Goal: Task Accomplishment & Management: Use online tool/utility

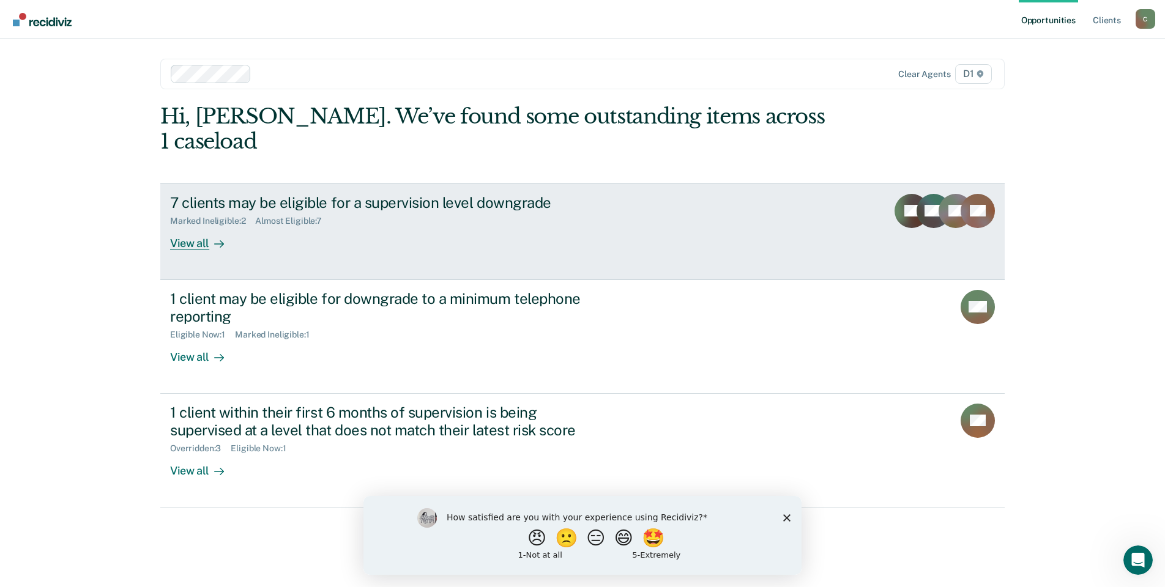
click at [206, 226] on div "View all" at bounding box center [204, 238] width 69 height 24
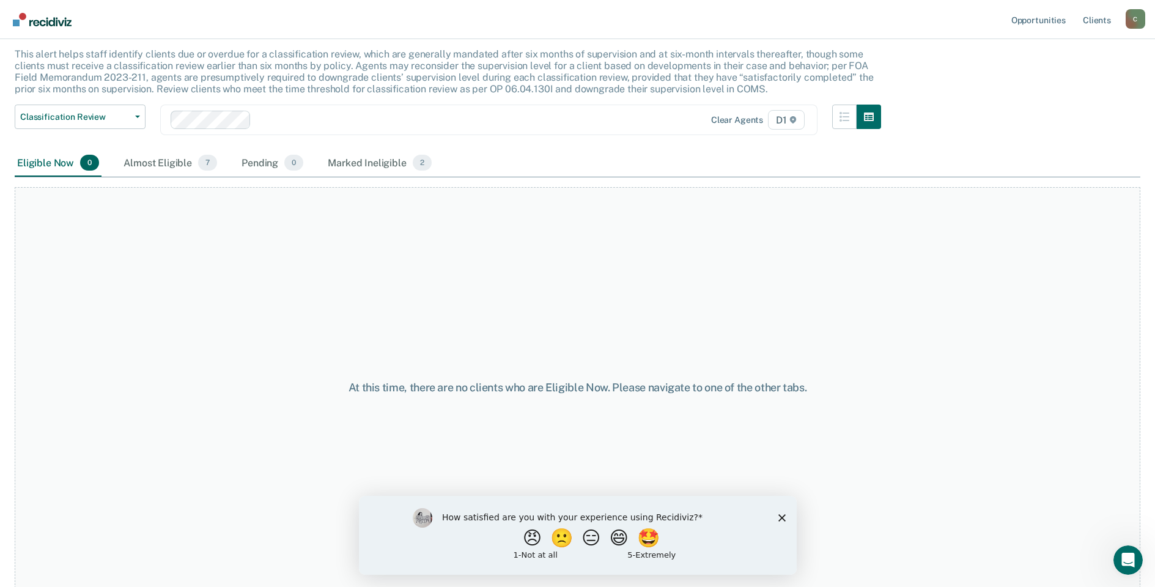
scroll to position [72, 0]
click at [150, 165] on div "Almost Eligible 7" at bounding box center [170, 162] width 98 height 27
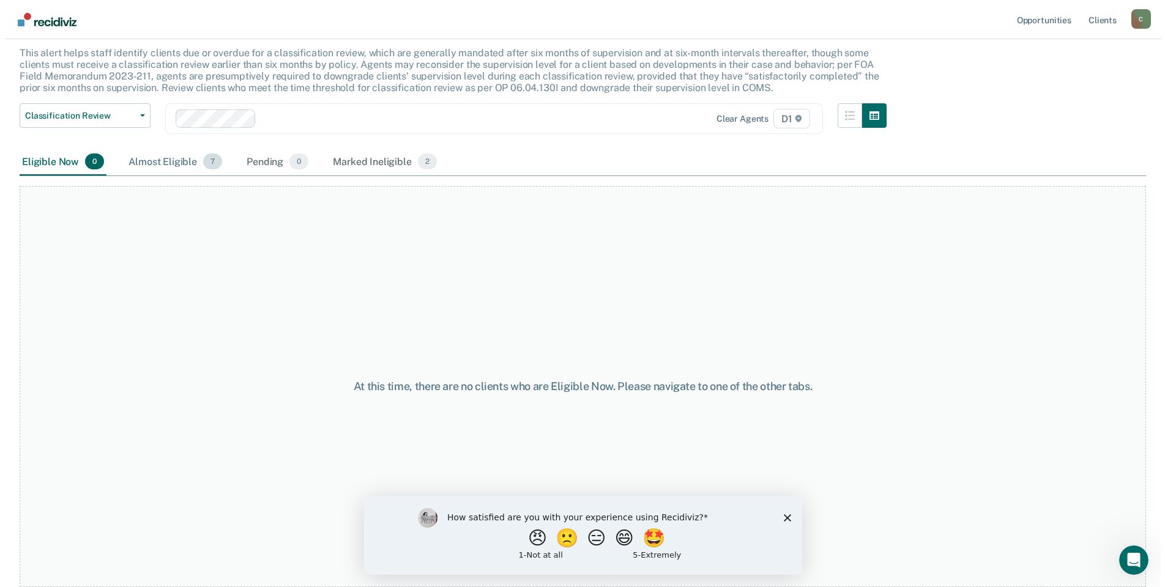
scroll to position [0, 0]
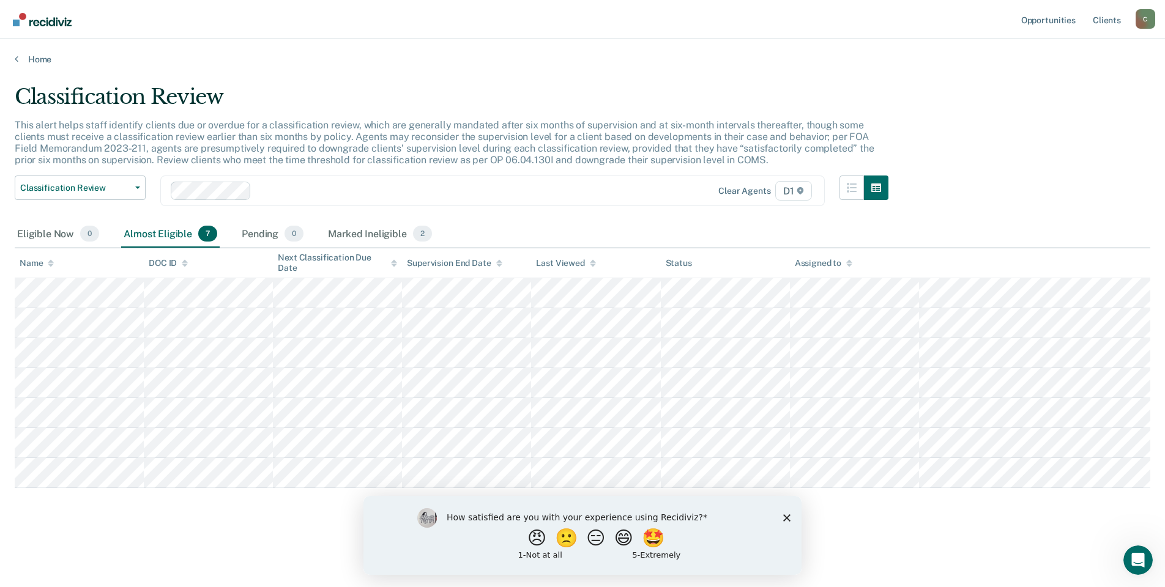
click at [44, 53] on div "Home" at bounding box center [582, 52] width 1165 height 26
click at [39, 61] on link "Home" at bounding box center [582, 59] width 1135 height 11
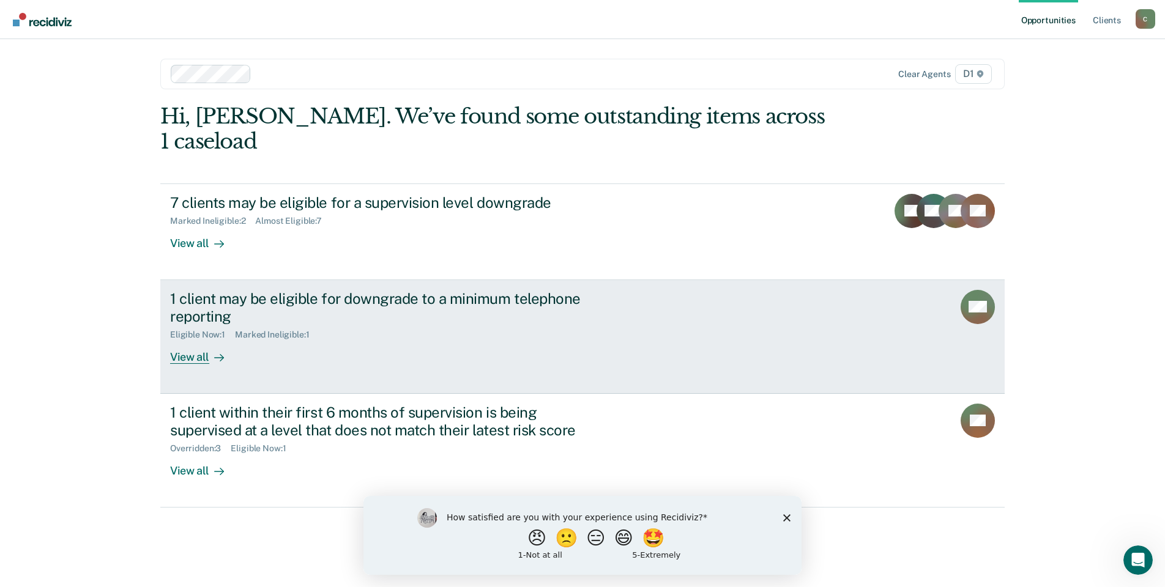
click at [184, 339] on link "1 client may be eligible for downgrade to a minimum telephone reporting Eligibl…" at bounding box center [582, 337] width 844 height 114
